Goal: Task Accomplishment & Management: Complete application form

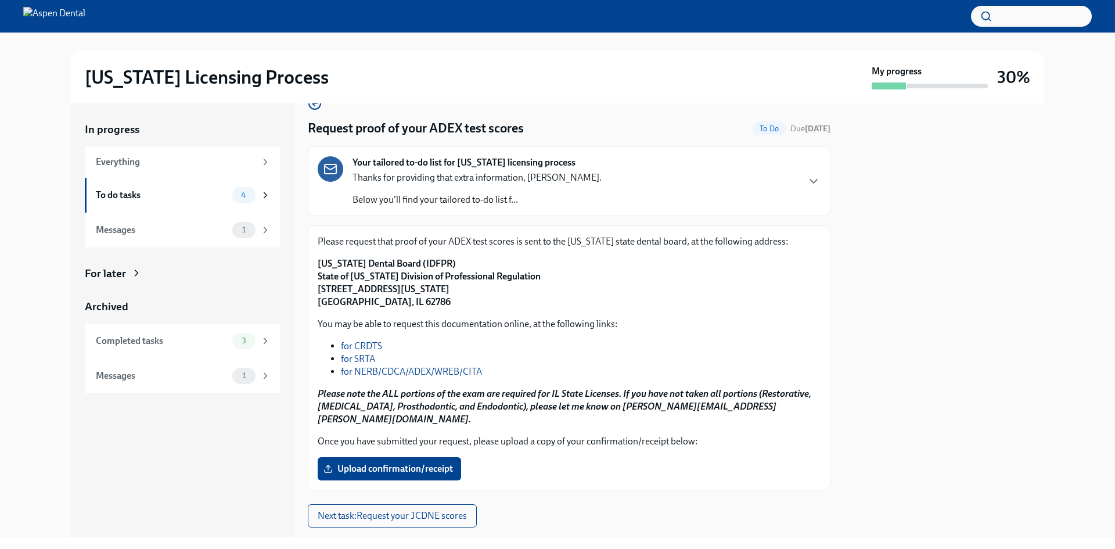
scroll to position [40, 0]
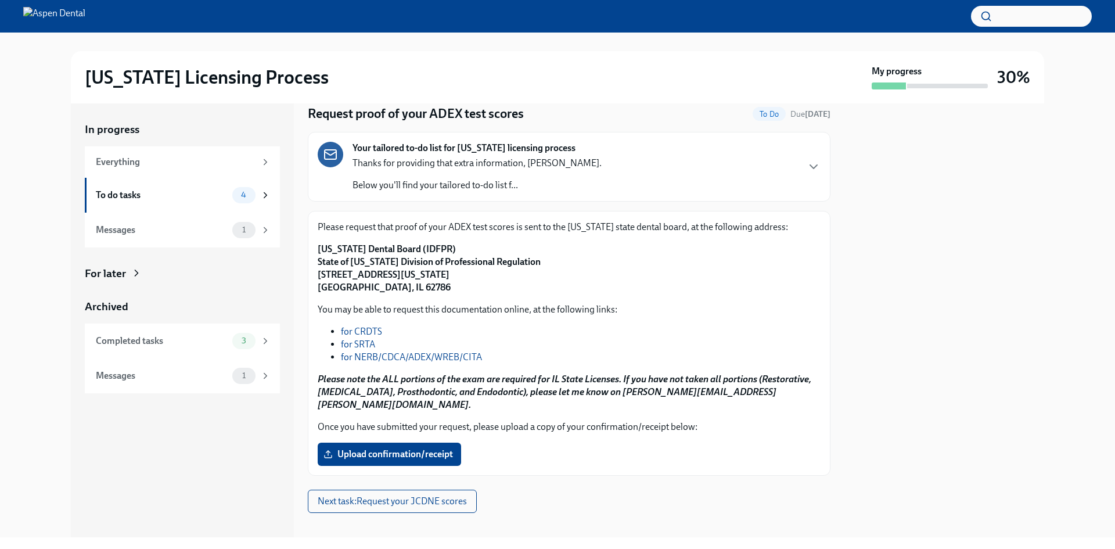
click at [411, 453] on div "Please request that proof of your ADEX test scores is sent to the [US_STATE] st…" at bounding box center [569, 343] width 523 height 265
click at [408, 448] on span "Upload confirmation/receipt" at bounding box center [389, 454] width 127 height 12
click at [0, 0] on input "Upload confirmation/receipt" at bounding box center [0, 0] width 0 height 0
click at [387, 489] on button "Next task : Request your JCDNE scores" at bounding box center [392, 500] width 169 height 23
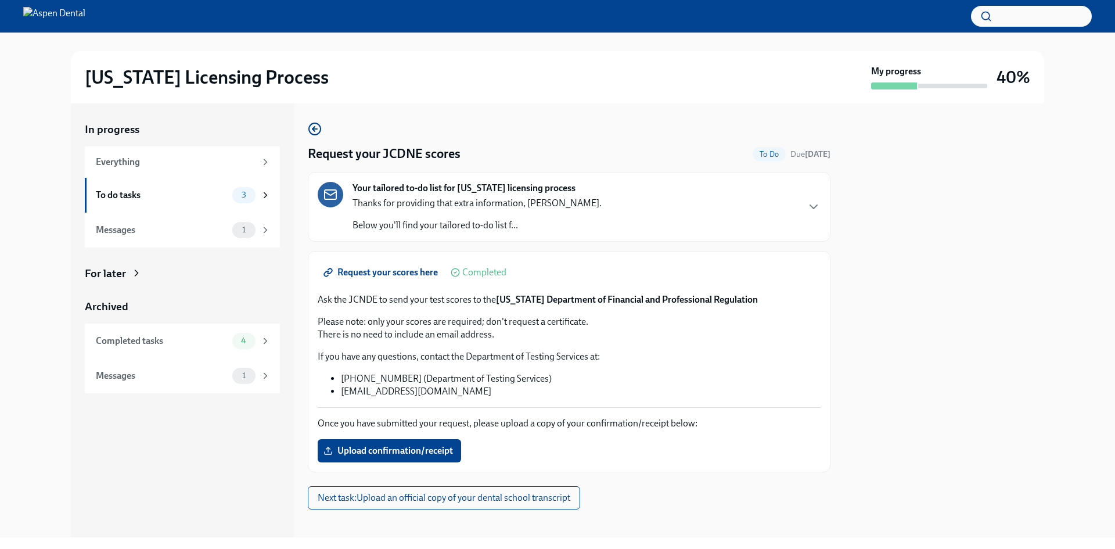
click at [403, 275] on span "Request your scores here" at bounding box center [382, 273] width 112 height 12
click at [399, 442] on label "Upload confirmation/receipt" at bounding box center [389, 450] width 143 height 23
click at [0, 0] on input "Upload confirmation/receipt" at bounding box center [0, 0] width 0 height 0
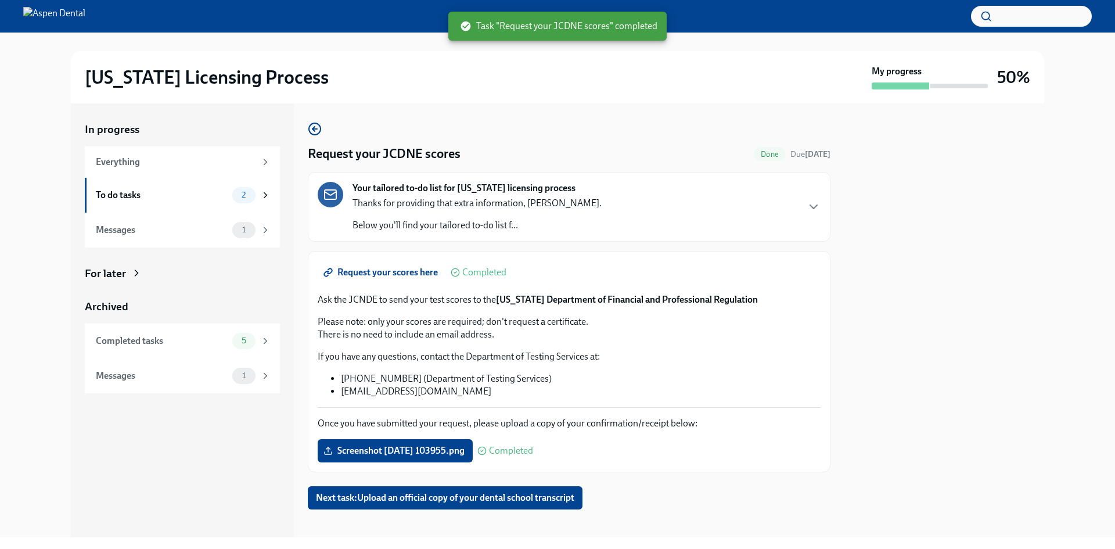
click at [449, 495] on span "Next task : Upload an official copy of your dental school transcript" at bounding box center [445, 498] width 258 height 12
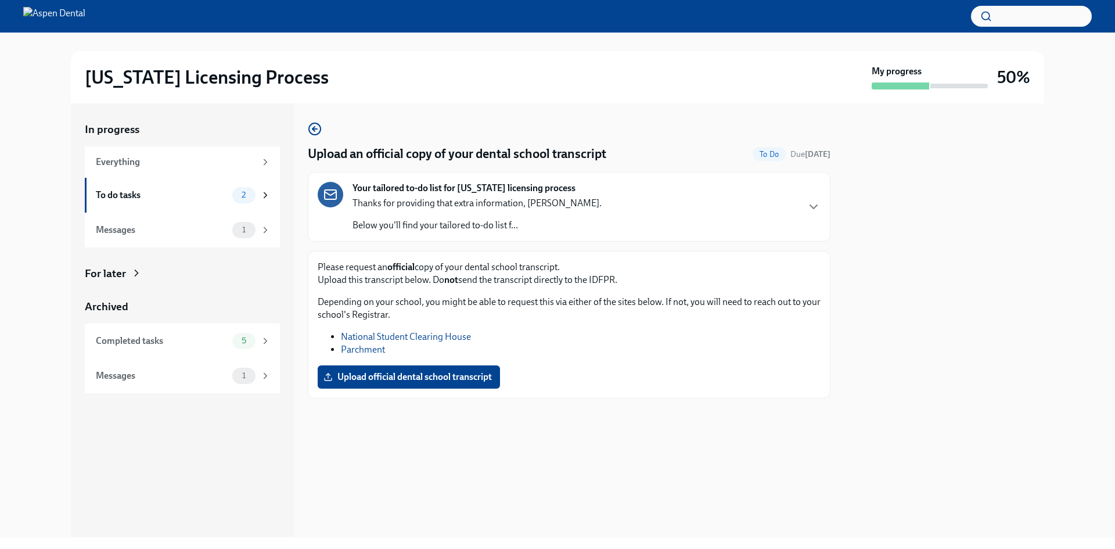
click at [359, 346] on link "Parchment" at bounding box center [363, 349] width 44 height 11
click at [149, 200] on div "To do tasks" at bounding box center [162, 195] width 132 height 13
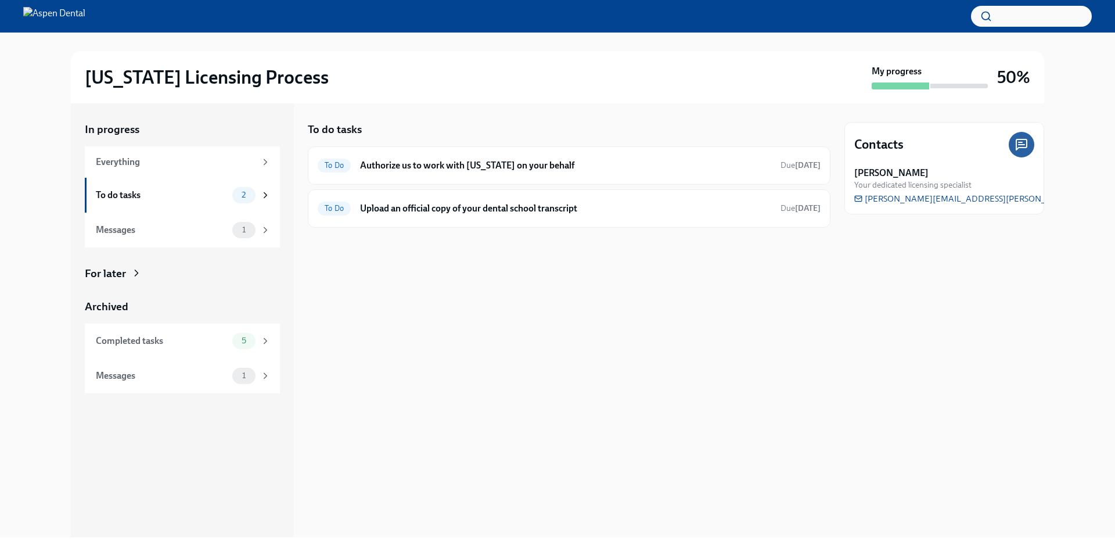
click at [460, 169] on h6 "Authorize us to work with [US_STATE] on your behalf" at bounding box center [565, 165] width 411 height 13
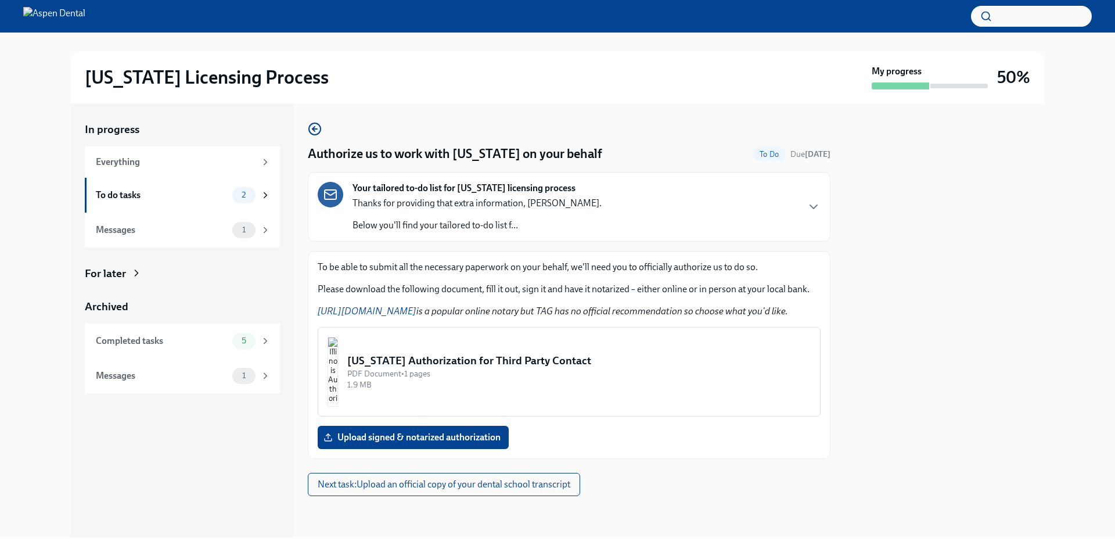
click at [200, 214] on div "Messages 1" at bounding box center [182, 230] width 195 height 35
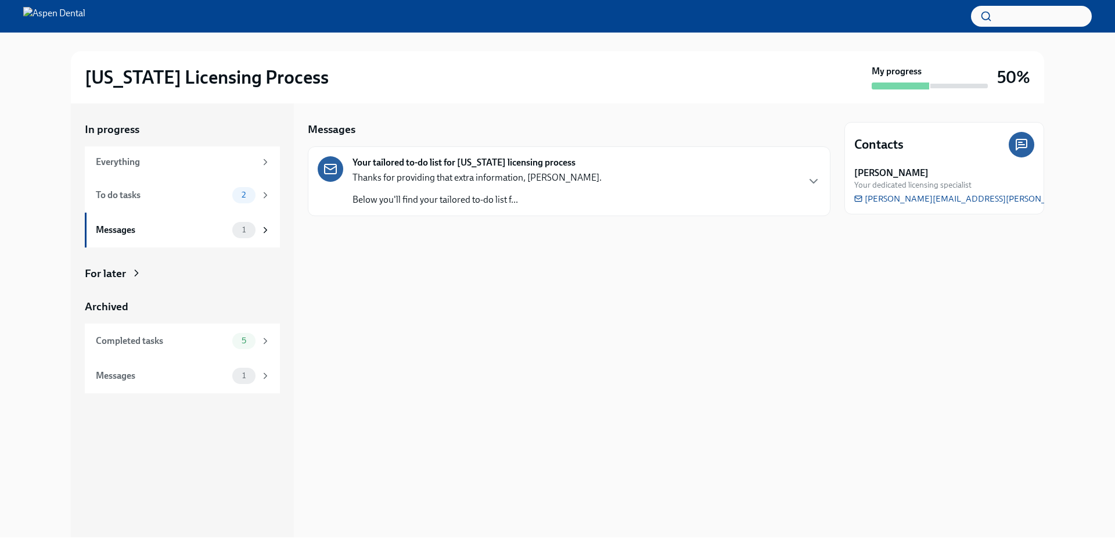
click at [415, 168] on strong "Your tailored to-do list for [US_STATE] licensing process" at bounding box center [463, 162] width 223 height 13
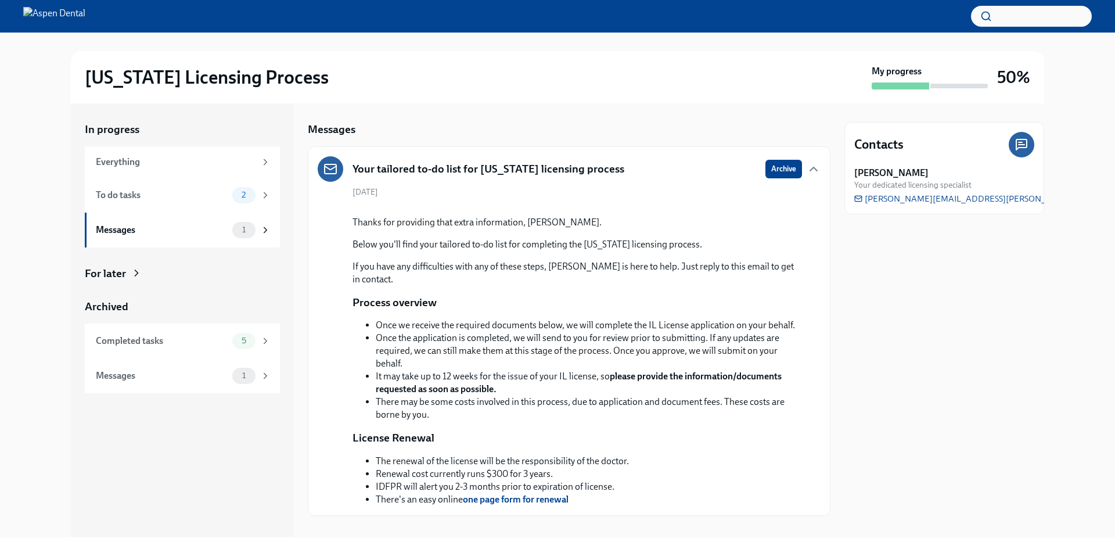
click at [222, 186] on div "To do tasks 2" at bounding box center [182, 195] width 195 height 35
